Goal: Transaction & Acquisition: Purchase product/service

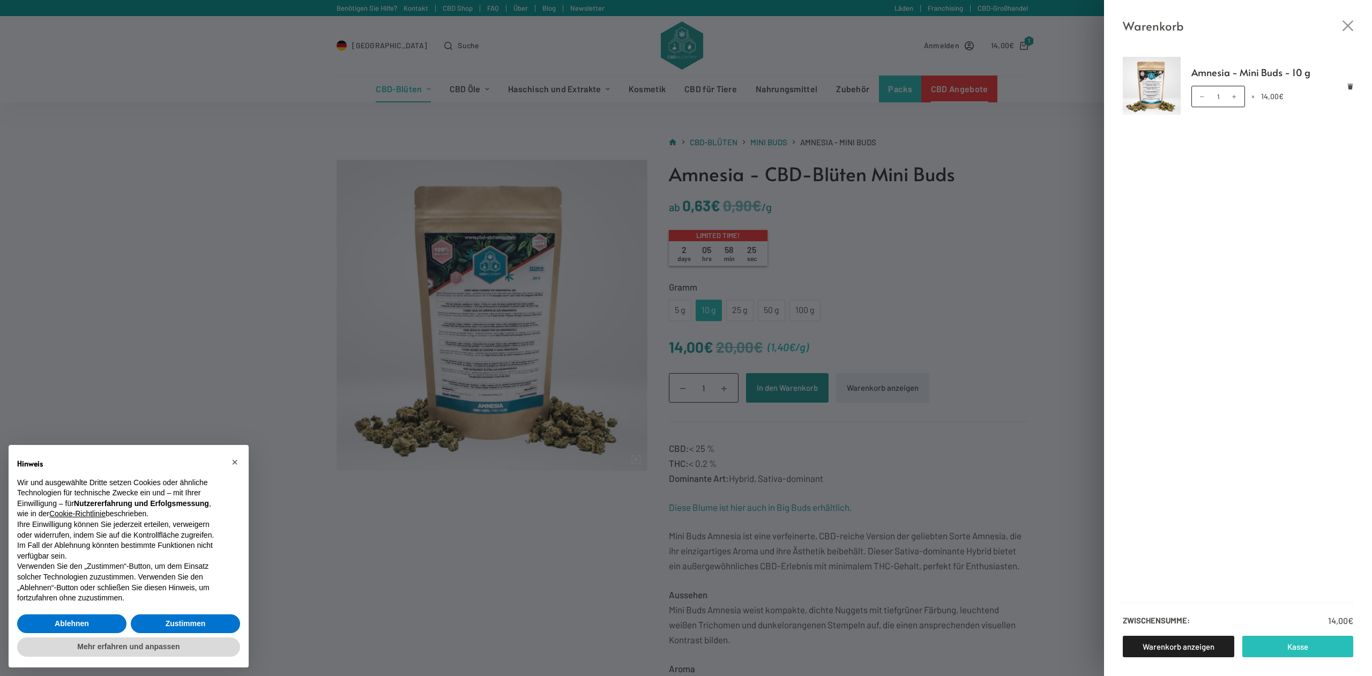
click at [1277, 642] on link "Kasse" at bounding box center [1297, 646] width 111 height 21
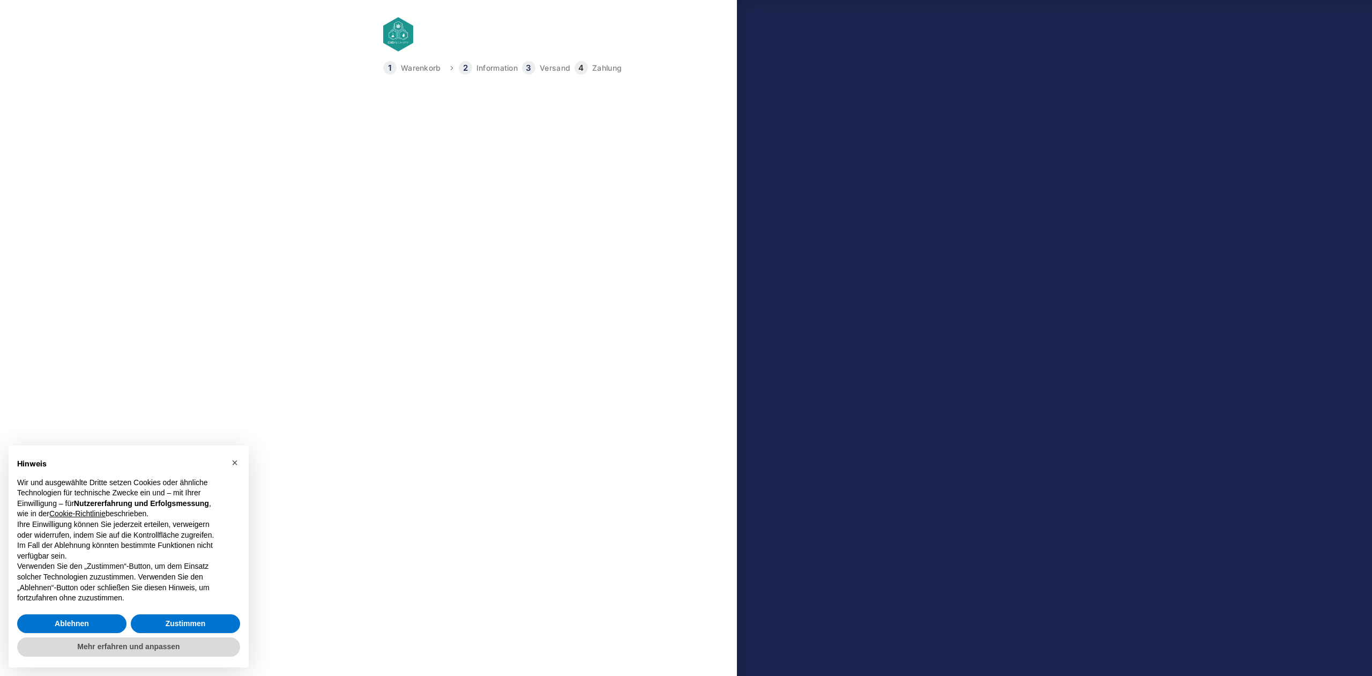
select select "DE-BE"
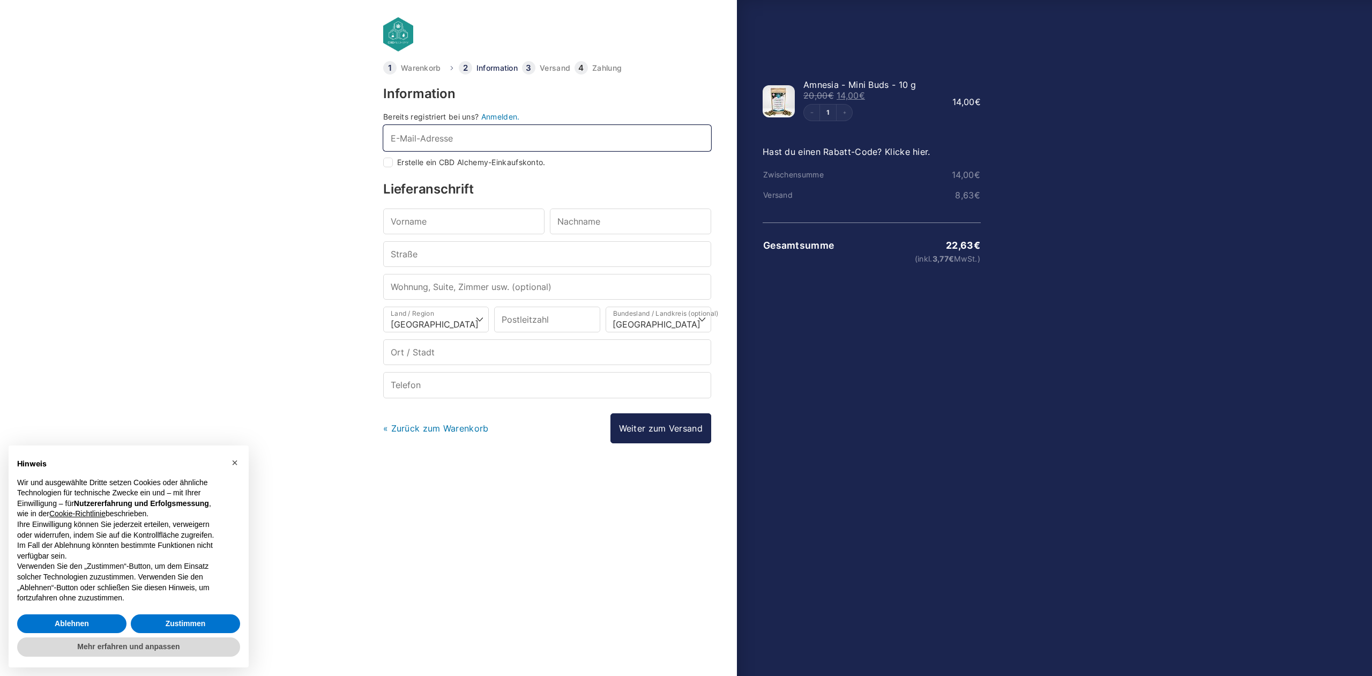
click at [483, 141] on input "E-Mail-Adresse *" at bounding box center [547, 138] width 328 height 26
click at [390, 163] on input "Erstelle ein CBD Alchemy-Einkaufskonto." at bounding box center [388, 163] width 10 height 10
checkbox input "true"
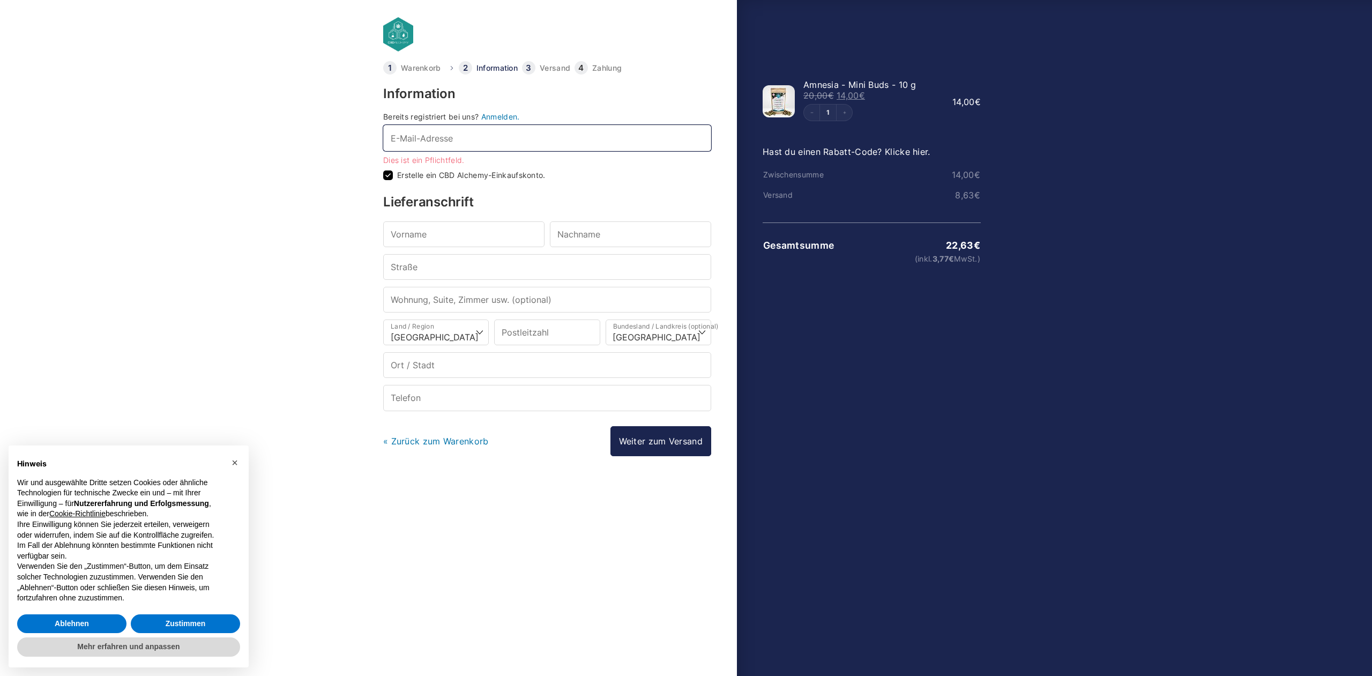
click at [461, 138] on input "E-Mail-Adresse *" at bounding box center [547, 138] width 328 height 26
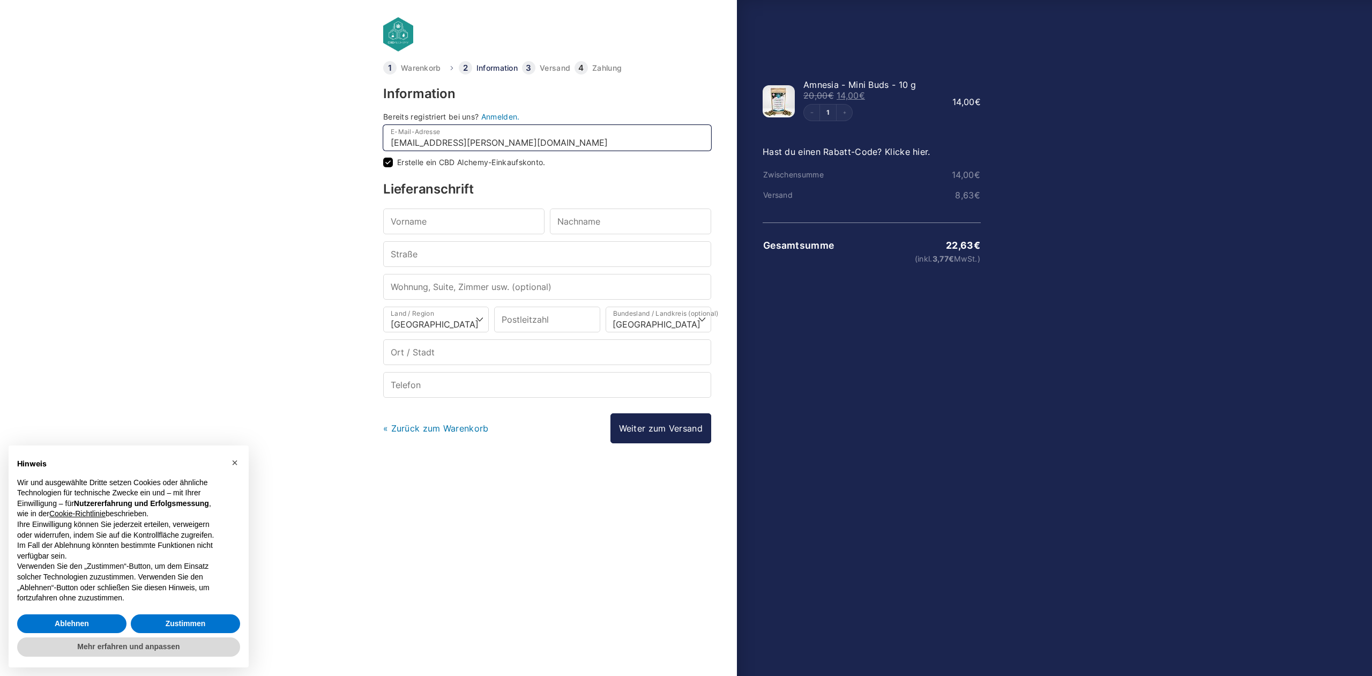
type input "[EMAIL_ADDRESS][PERSON_NAME][DOMAIN_NAME]"
click at [466, 215] on input "Vorname *" at bounding box center [463, 221] width 161 height 26
type input "[PERSON_NAME]"
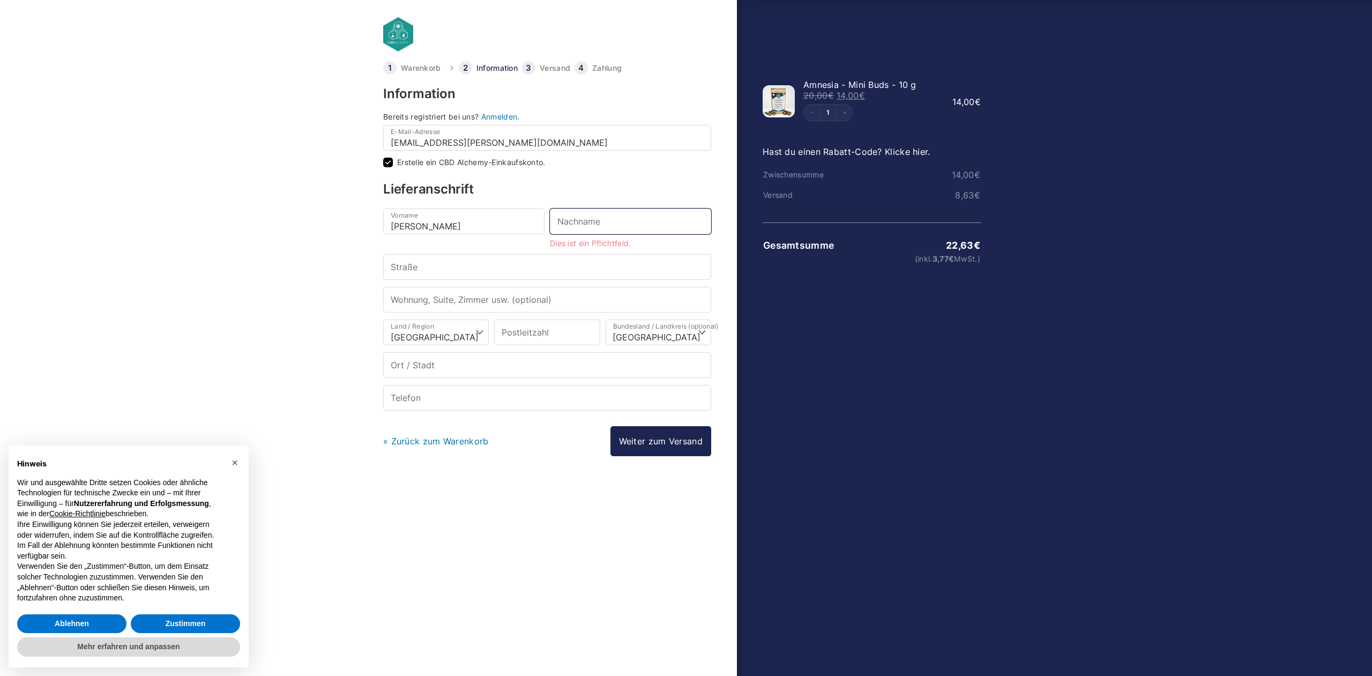
click at [575, 227] on input "Nachname *" at bounding box center [630, 221] width 161 height 26
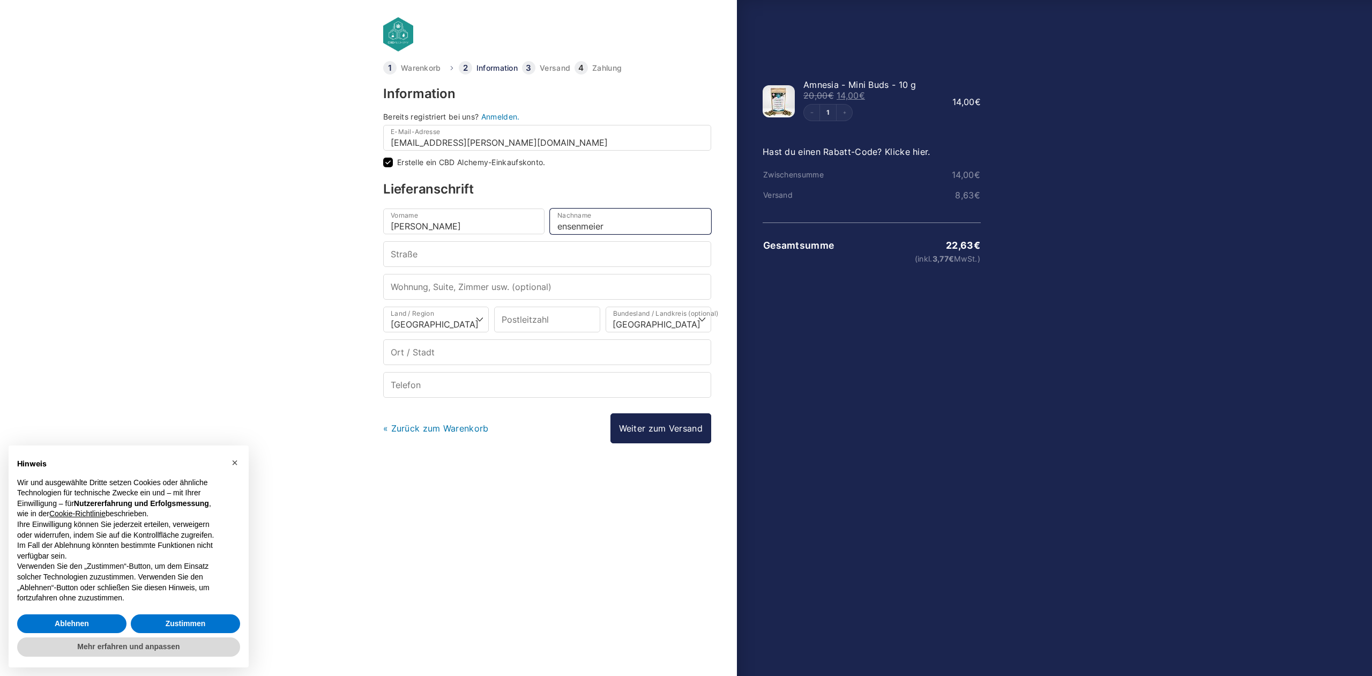
type input "ensenmeier"
click at [452, 255] on input "Straße *" at bounding box center [547, 254] width 328 height 26
type input "[STREET_ADDRESS]"
click at [458, 284] on input "Wohnung, Suite, Zimmer usw. (optional)" at bounding box center [547, 287] width 328 height 26
click at [533, 320] on input "Postleitzahl *" at bounding box center [547, 320] width 106 height 26
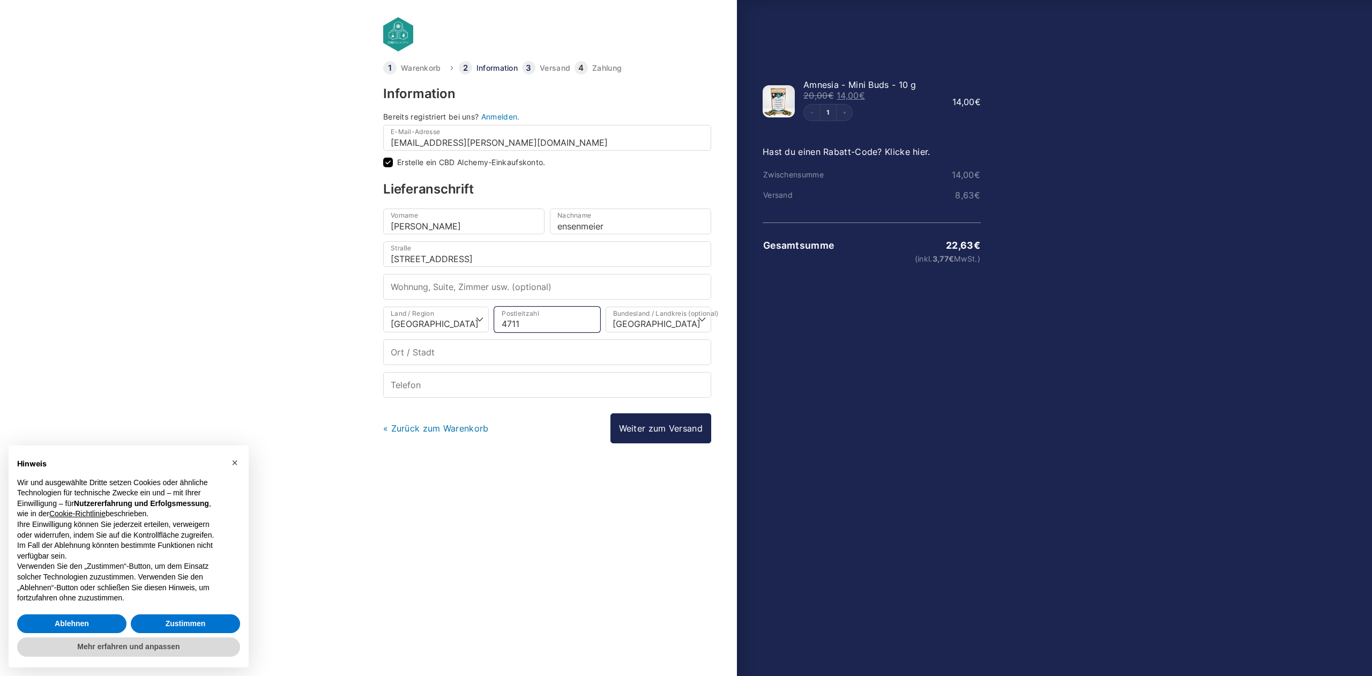
type input "47119"
select select
type input "[GEOGRAPHIC_DATA]"
type input "47119"
click at [668, 317] on select "[PERSON_NAME] eine Option… [GEOGRAPHIC_DATA] [GEOGRAPHIC_DATA] [GEOGRAPHIC_DATA…" at bounding box center [659, 320] width 106 height 26
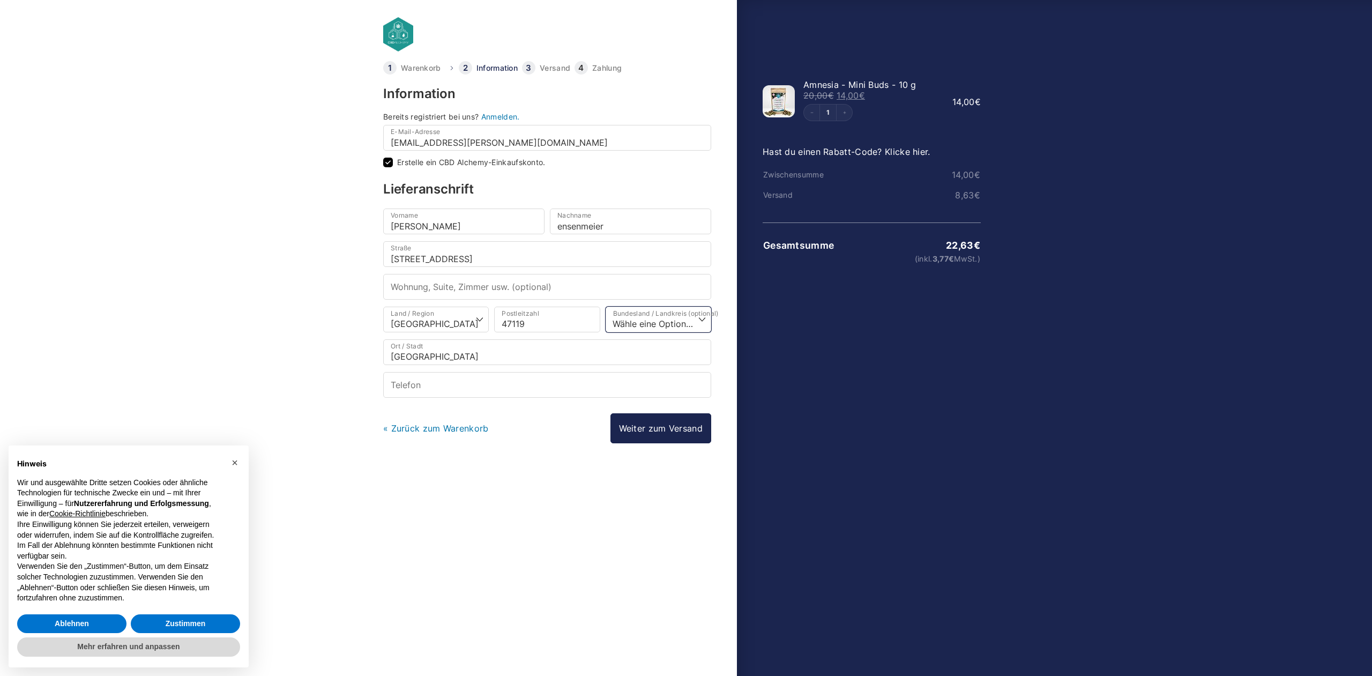
select select "DE-NW"
click at [606, 307] on select "[PERSON_NAME] eine Option… [GEOGRAPHIC_DATA] [GEOGRAPHIC_DATA] [GEOGRAPHIC_DATA…" at bounding box center [659, 320] width 106 height 26
click at [455, 393] on input "Telefon *" at bounding box center [547, 385] width 328 height 26
type input "0"
click at [682, 429] on link "Weiter zum Versand" at bounding box center [660, 428] width 101 height 30
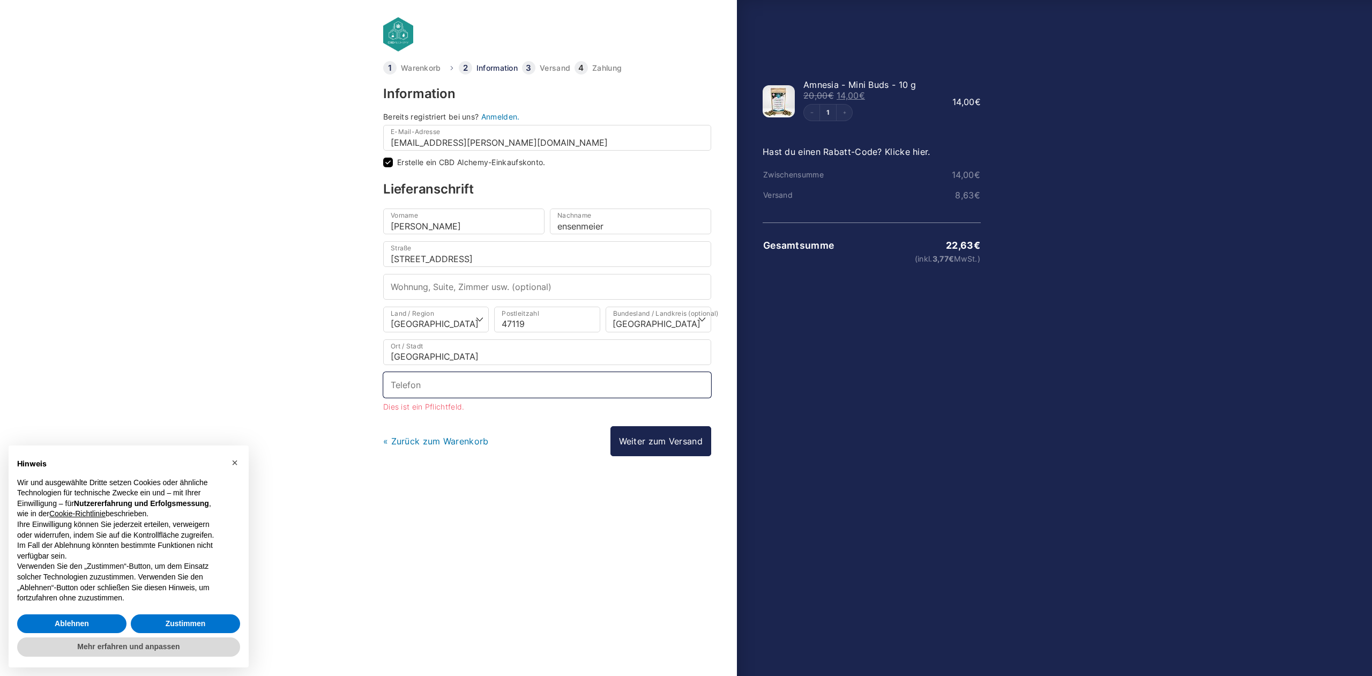
click at [476, 375] on input "Telefon *" at bounding box center [547, 385] width 328 height 26
type input "01639548793"
click at [660, 433] on link "Weiter zum Versand" at bounding box center [660, 428] width 101 height 30
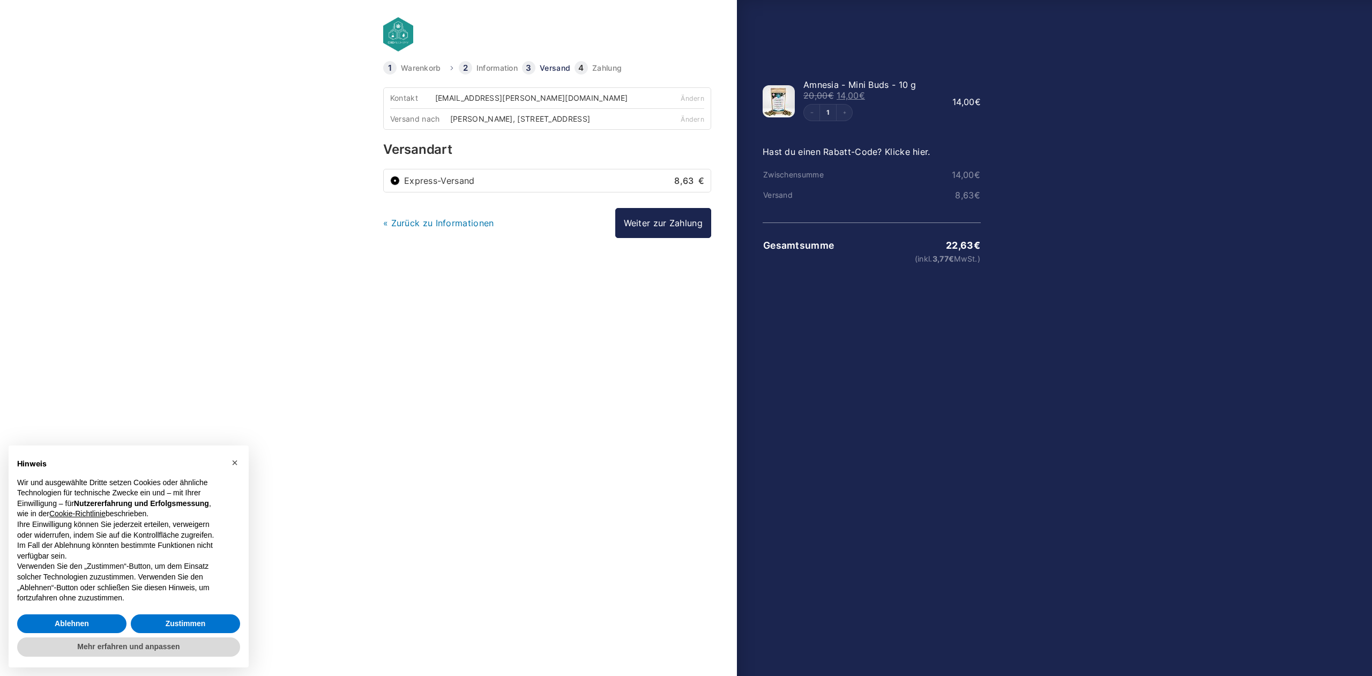
click at [487, 180] on label "Express-Versand 8,63 €" at bounding box center [554, 180] width 300 height 9
click at [400, 180] on input "Express-Versand 8,63 €" at bounding box center [395, 181] width 10 height 10
drag, startPoint x: 487, startPoint y: 165, endPoint x: 475, endPoint y: 177, distance: 17.4
click at [476, 176] on div "Versandart Express-Versand 8,63 €" at bounding box center [547, 167] width 328 height 49
click at [473, 180] on label "Express-Versand 8,63 €" at bounding box center [554, 180] width 300 height 9
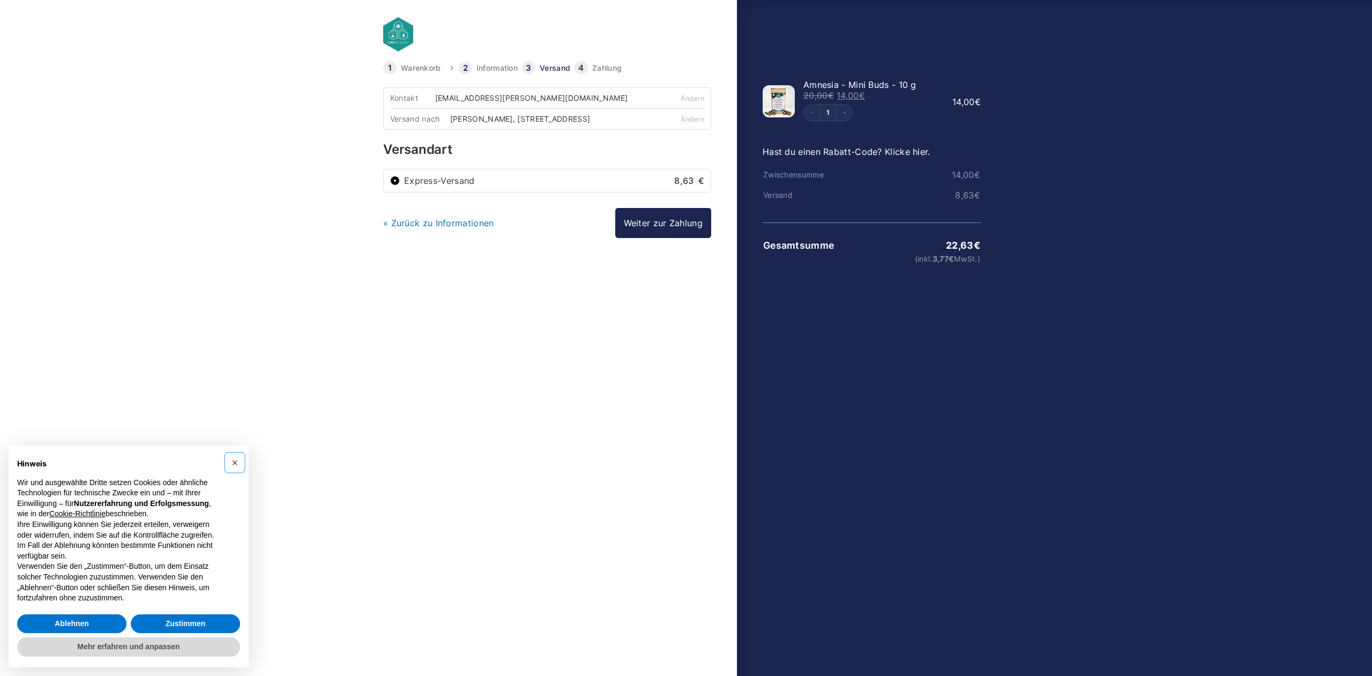
click at [400, 180] on input "Express-Versand 8,63 €" at bounding box center [395, 181] width 10 height 10
click at [643, 219] on link "Weiter zur Zahlung" at bounding box center [663, 223] width 96 height 30
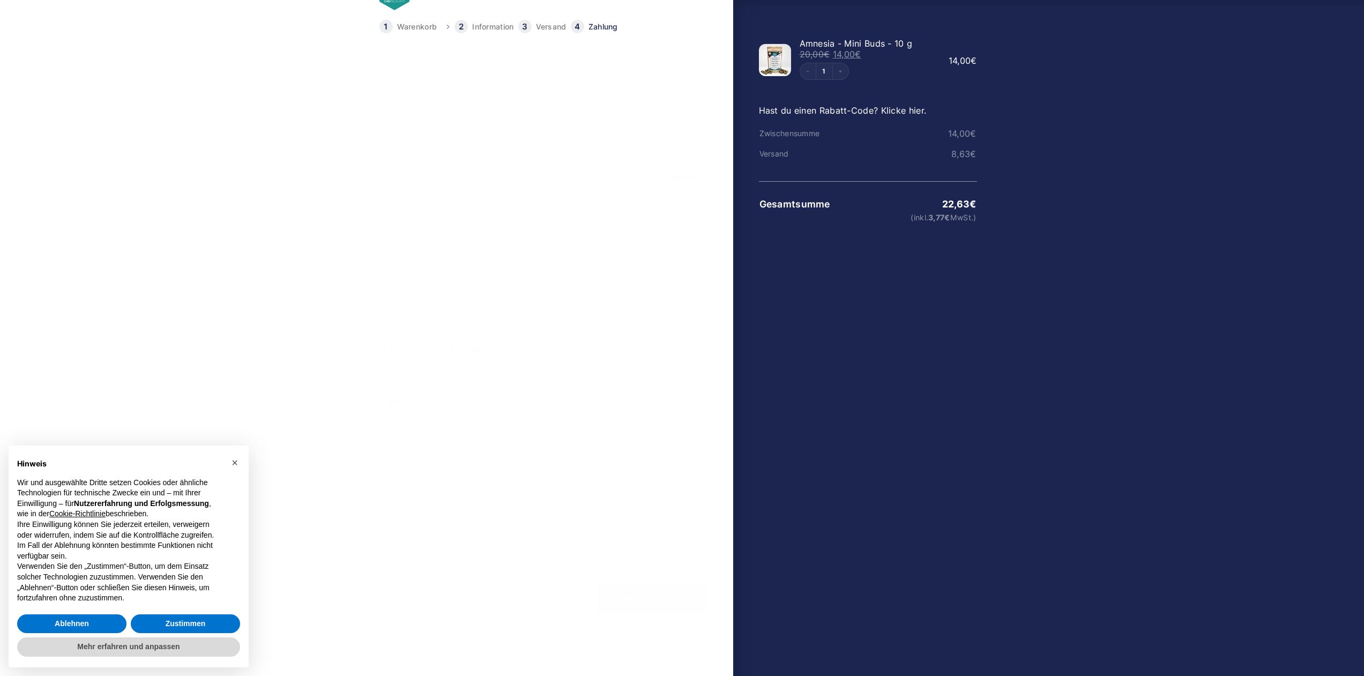
scroll to position [42, 0]
click at [385, 508] on input "Ich habe die Geschäftsbedingungen gelesen und stimme ihnen zu. *" at bounding box center [384, 510] width 10 height 10
checkbox input "true"
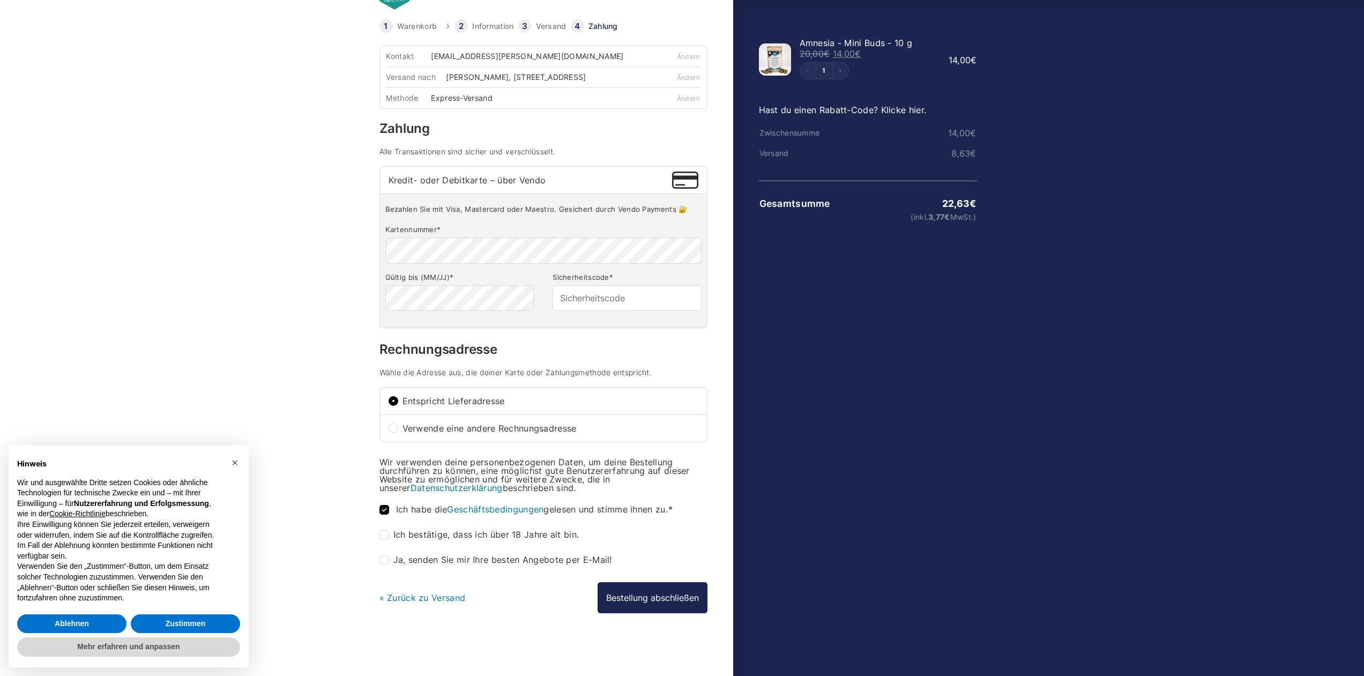
click at [387, 532] on input "Ich bestätige, dass ich über 18 Jahre alt bin. *" at bounding box center [384, 535] width 10 height 10
checkbox input "true"
click at [235, 465] on span "×" at bounding box center [235, 463] width 6 height 12
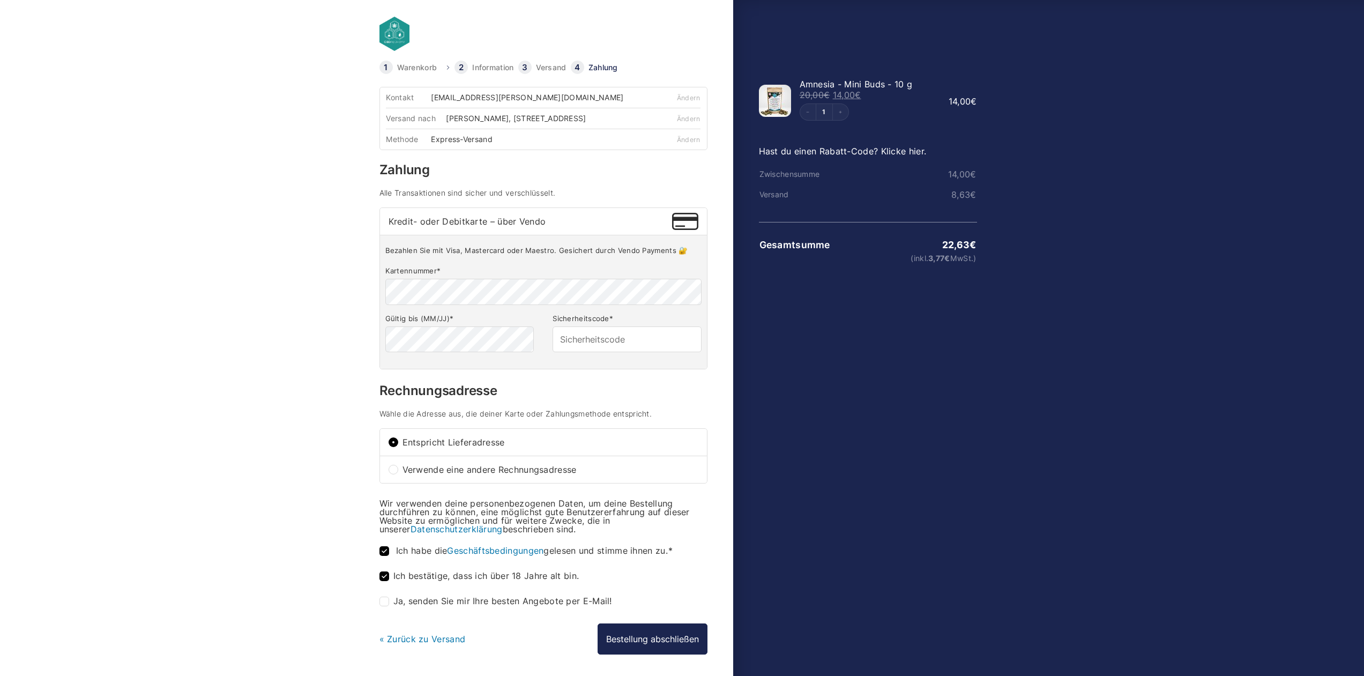
scroll to position [0, 0]
click at [609, 339] on input "Sicherheitscode *" at bounding box center [627, 340] width 148 height 26
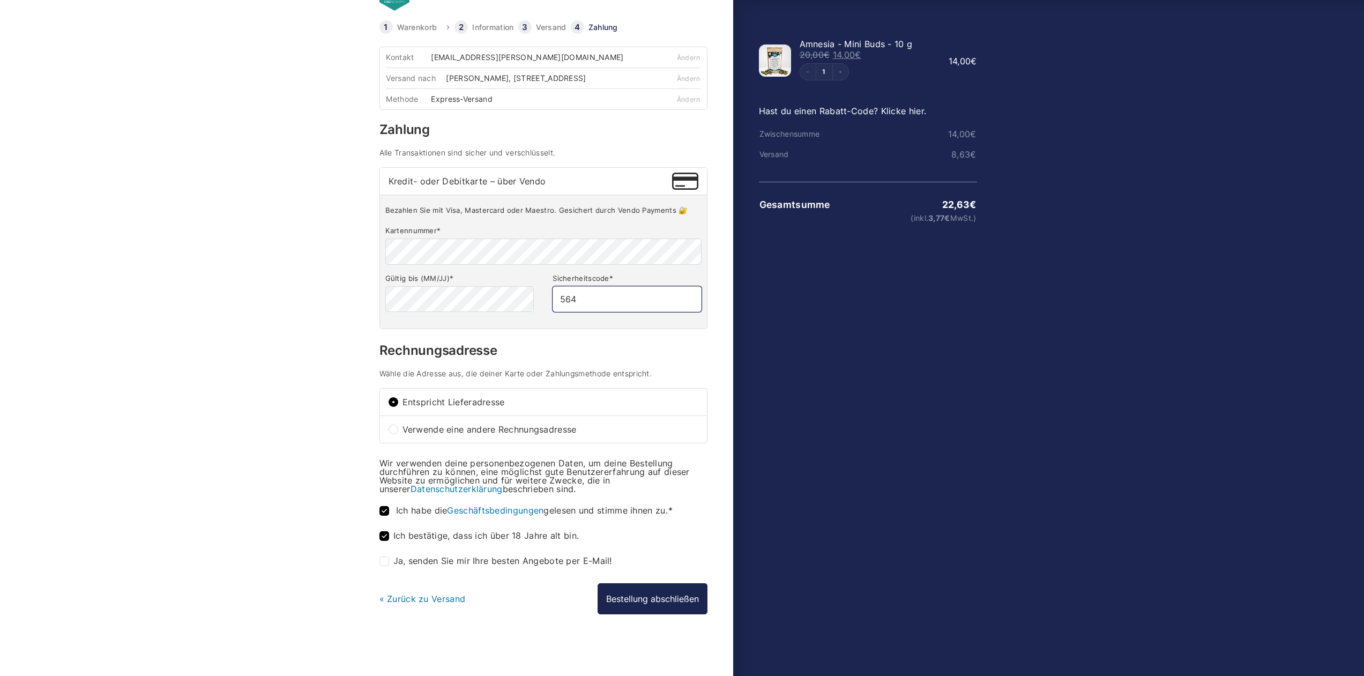
scroll to position [42, 0]
type input "564"
click at [640, 605] on button "Bestellung abschließen" at bounding box center [653, 597] width 110 height 31
